Goal: Task Accomplishment & Management: Use online tool/utility

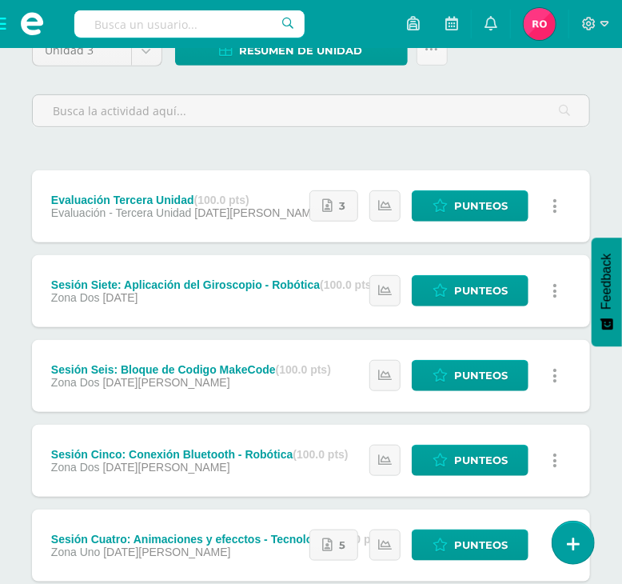
scroll to position [139, 0]
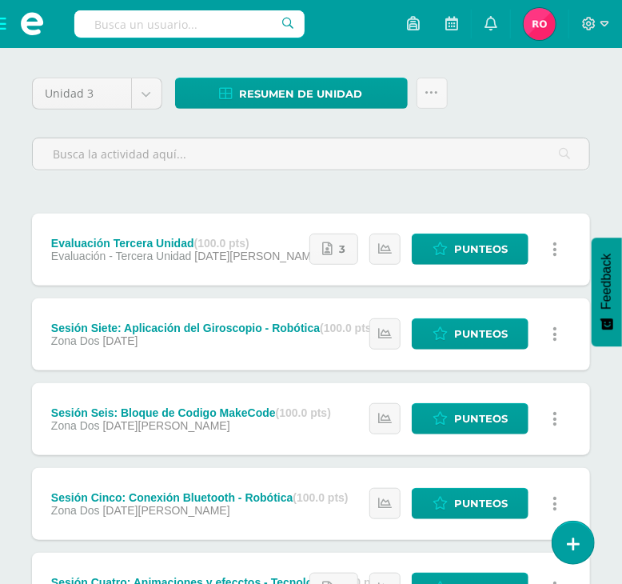
click at [233, 406] on div "Sesión Seis: Bloque de Codigo MakeCode (100.0 pts)" at bounding box center [191, 412] width 280 height 13
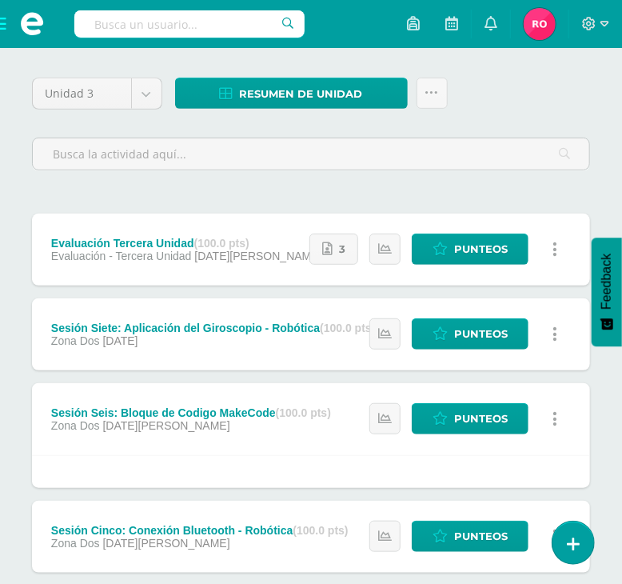
click at [223, 315] on div "Sesión Siete: Aplicación del Giroscopio - Robótica (100.0 pts) Zona Dos 15 de J…" at bounding box center [213, 334] width 362 height 72
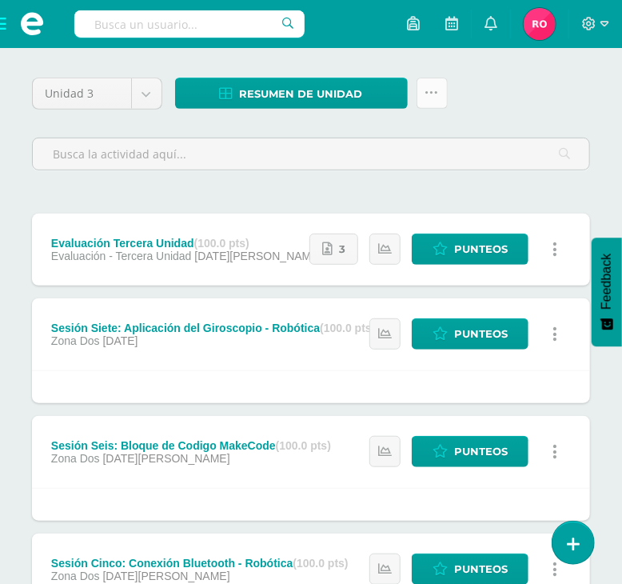
click at [433, 102] on link at bounding box center [432, 93] width 31 height 31
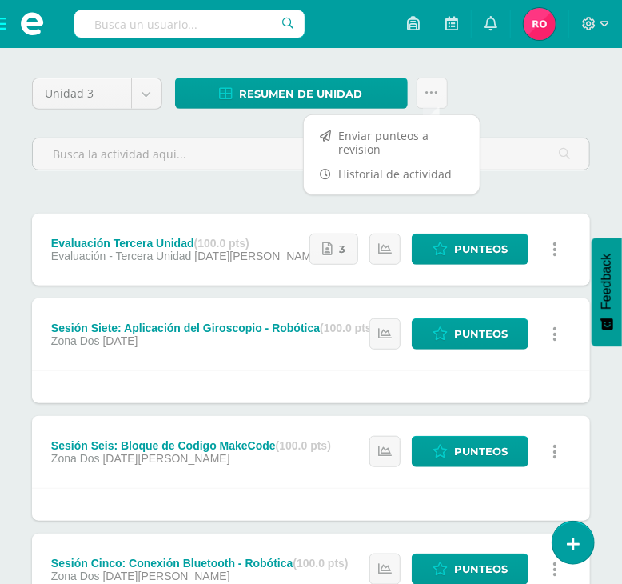
drag, startPoint x: 535, startPoint y: 94, endPoint x: 547, endPoint y: 93, distance: 12.0
click at [535, 94] on div "Unidad 3 Unidad 1 Unidad 2 Unidad 3 Unidad 4 Resumen de unidad Descargar como H…" at bounding box center [311, 131] width 571 height 106
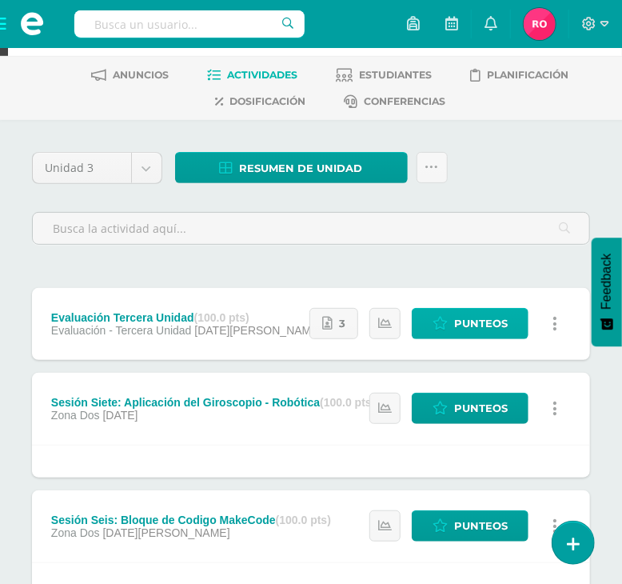
scroll to position [0, 0]
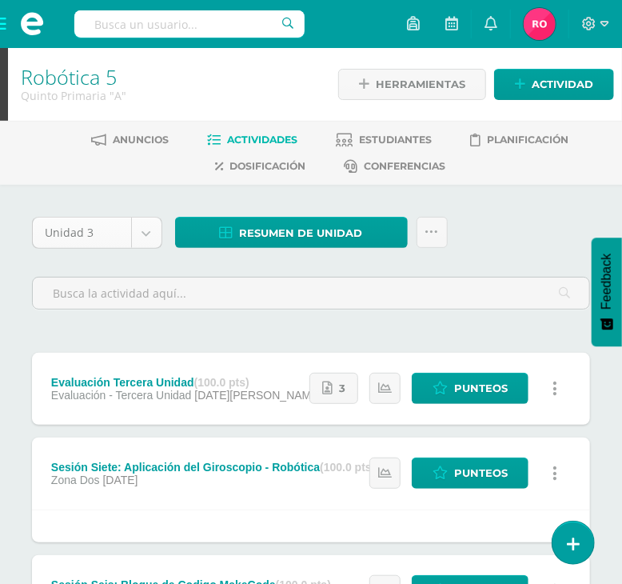
click at [142, 234] on body "Estudiantes Disciplina Asistencia Mis cursos Archivos Soporte Ayuda Reportar un…" at bounding box center [311, 595] width 622 height 1191
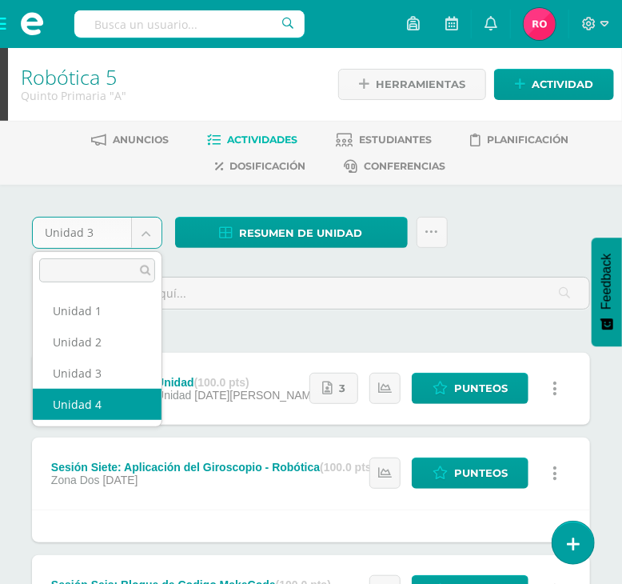
select select "Unidad 4"
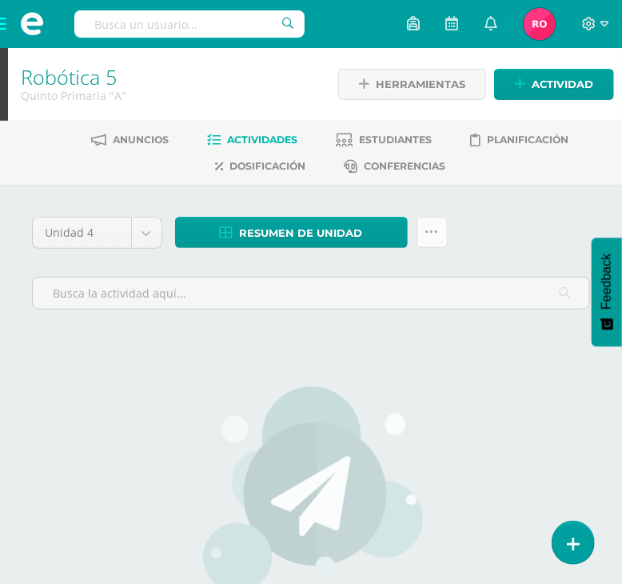
click at [430, 226] on icon at bounding box center [433, 233] width 14 height 14
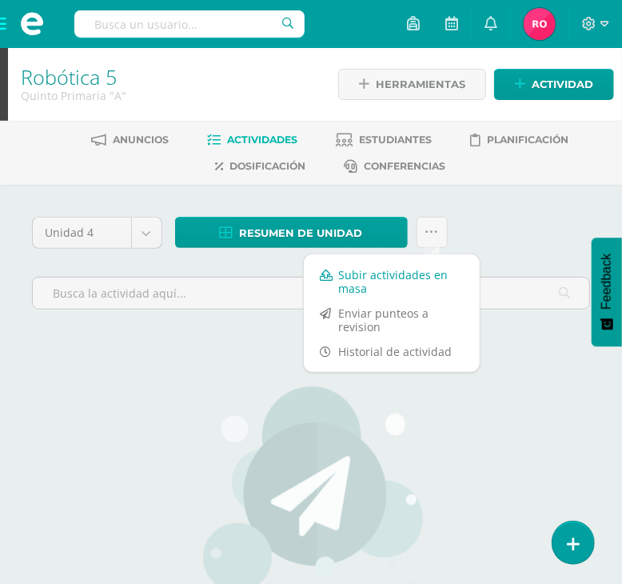
click at [407, 272] on link "Subir actividades en masa" at bounding box center [392, 281] width 176 height 38
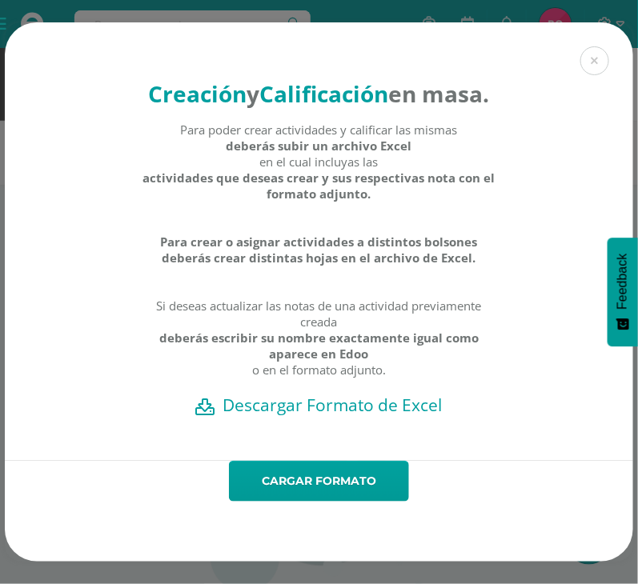
click at [356, 416] on h2 "Descargar Formato de Excel" at bounding box center [319, 405] width 572 height 22
